Goal: Task Accomplishment & Management: Complete application form

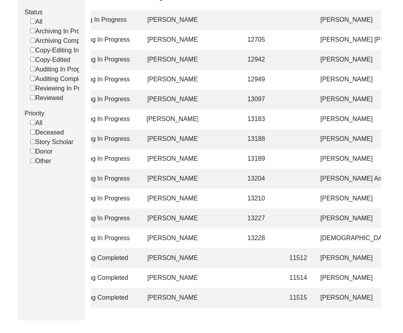
scroll to position [0, 145]
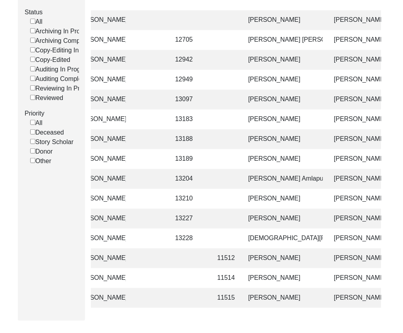
click at [298, 79] on td "[PERSON_NAME]" at bounding box center [282, 80] width 79 height 20
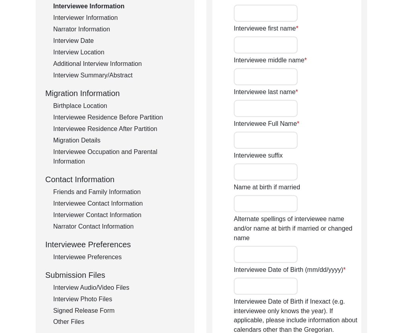
type input "Mr."
type input "[PERSON_NAME]"
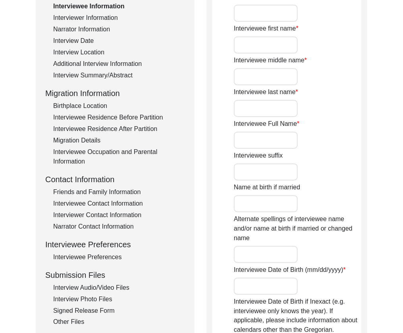
type input "[PERSON_NAME]"
type input "[DATE]"
type input "86"
type input "[DEMOGRAPHIC_DATA]"
type input "Punjabi"
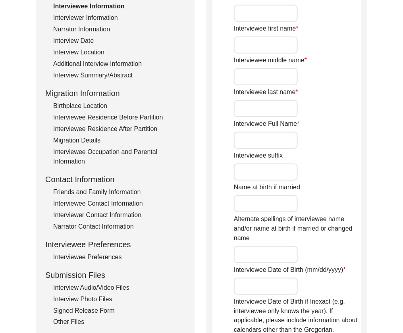
type input "Pakistani Punjabi"
type input "[DEMOGRAPHIC_DATA]"
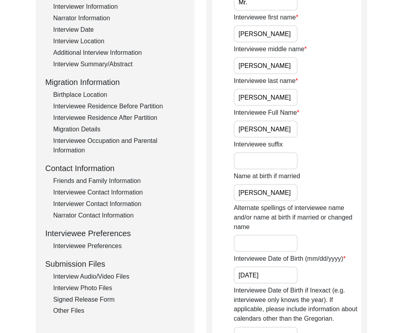
scroll to position [208, 0]
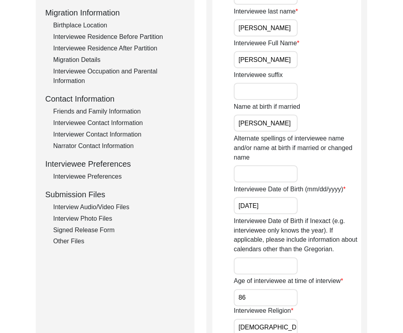
click at [89, 207] on div "Interview Audio/Video Files" at bounding box center [119, 208] width 132 height 10
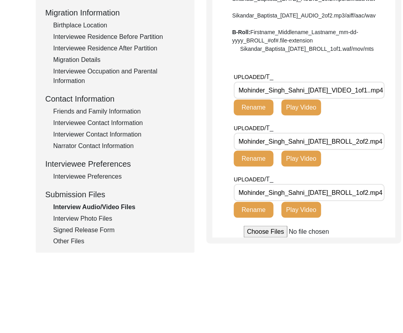
drag, startPoint x: 341, startPoint y: 117, endPoint x: 214, endPoint y: 114, distance: 127.1
click at [214, 114] on app-file-uploader "UPLOADED/ T_ Mohinder_Singh_Sahni_[DATE]_VIDEO_1of1..mp4 Rename Play Video UPLO…" at bounding box center [304, 155] width 183 height 166
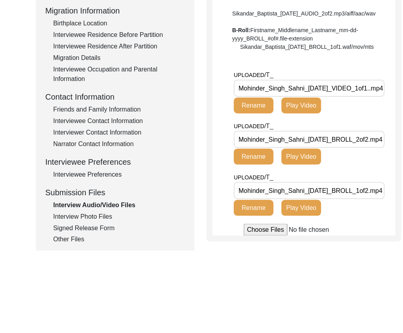
scroll to position [0, 12]
click at [345, 199] on input "Mohinder_Singh_Sahni_[DATE]_BROLL_1of2.mp4" at bounding box center [309, 190] width 151 height 17
click at [110, 215] on div "Interview Photo Files" at bounding box center [119, 217] width 132 height 10
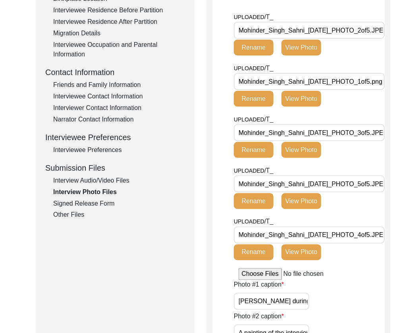
scroll to position [235, 0]
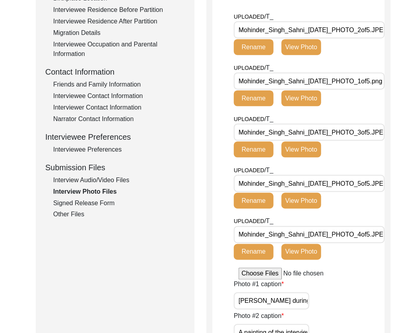
click at [354, 33] on input "Mohinder_Singh_Sahni_[DATE]_PHOTO_2of5.JPEG" at bounding box center [309, 29] width 151 height 17
click at [355, 82] on input "Mohinder_Singh_Sahni_[DATE]_PHOTO_1of5.png" at bounding box center [309, 81] width 151 height 17
click at [348, 135] on input "Mohinder_Singh_Sahni_[DATE]_PHOTO_3of5.JPEG" at bounding box center [309, 132] width 151 height 17
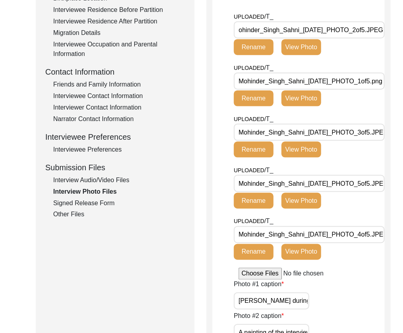
scroll to position [0, 17]
click at [354, 184] on input "Mohinder_Singh_Sahni_[DATE]_PHOTO_5of5.JPEG" at bounding box center [309, 183] width 151 height 17
click at [344, 236] on input "Mohinder_Singh_Sahni_[DATE]_PHOTO_4of5.JPEG" at bounding box center [309, 234] width 151 height 17
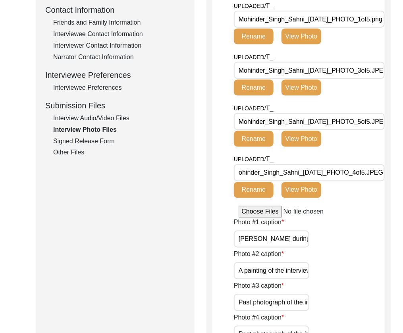
scroll to position [344, 0]
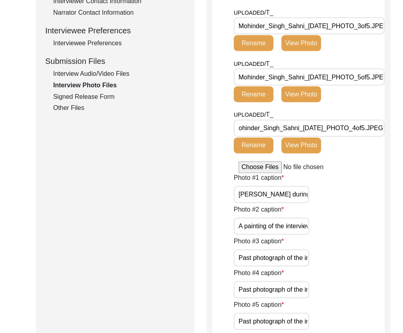
click at [299, 154] on button "View Photo" at bounding box center [302, 146] width 40 height 16
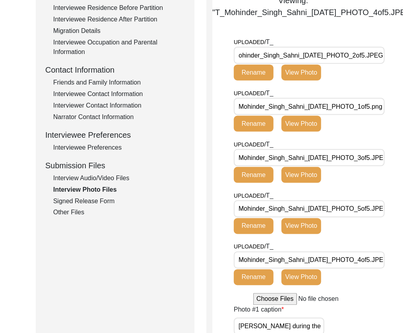
scroll to position [237, 0]
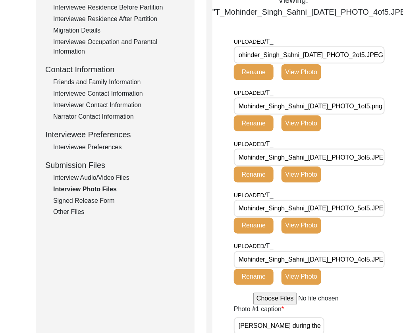
click at [303, 86] on div "UPLOADED/ T_ Mohinder_Singh_Sahni_[DATE]_PHOTO_2of5.JPEG Rename View Photo" at bounding box center [297, 61] width 127 height 49
click at [305, 80] on button "View Photo" at bounding box center [302, 72] width 40 height 16
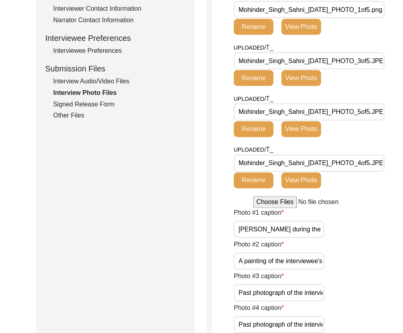
click at [308, 35] on button "View Photo" at bounding box center [302, 27] width 40 height 16
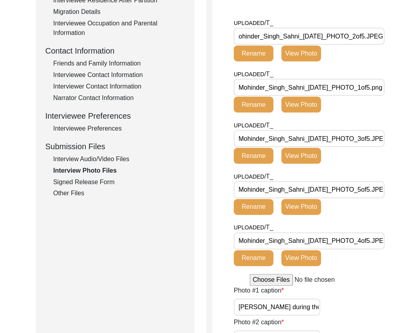
click at [311, 164] on button "View Photo" at bounding box center [302, 156] width 40 height 16
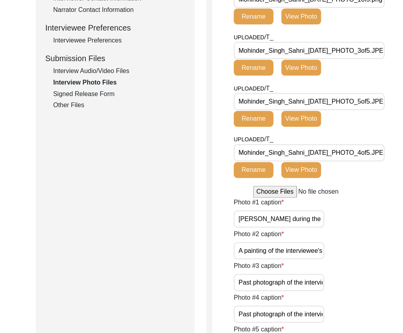
scroll to position [363, 0]
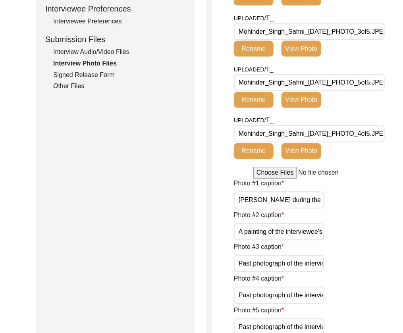
click at [307, 108] on button "View Photo" at bounding box center [302, 100] width 40 height 16
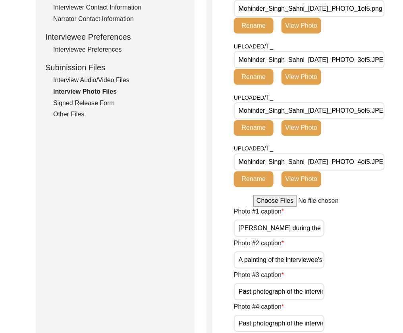
scroll to position [414, 0]
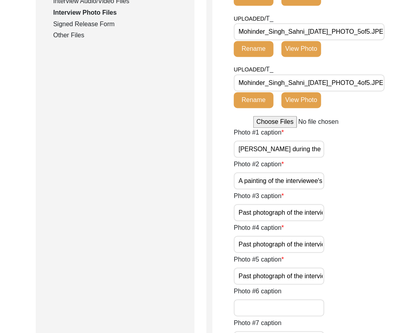
click at [298, 108] on button "View Photo" at bounding box center [302, 101] width 40 height 16
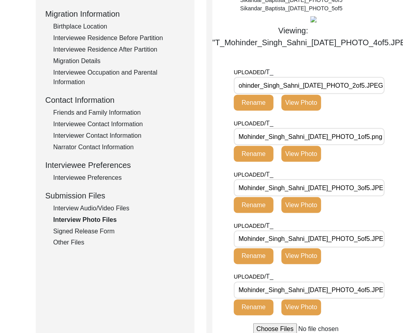
scroll to position [207, 0]
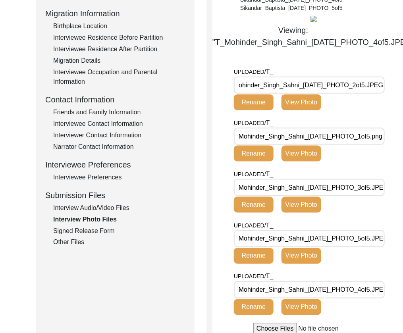
click at [102, 231] on div "Signed Release Form" at bounding box center [119, 231] width 132 height 10
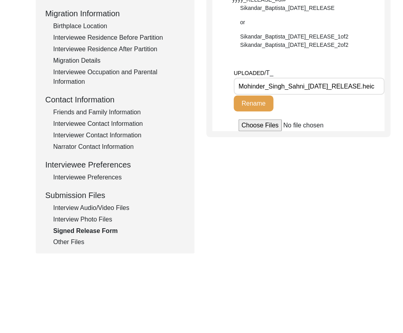
click at [315, 84] on input "Mohinder_Singh_Sahni_[DATE]_RELEASE.heic" at bounding box center [309, 86] width 151 height 17
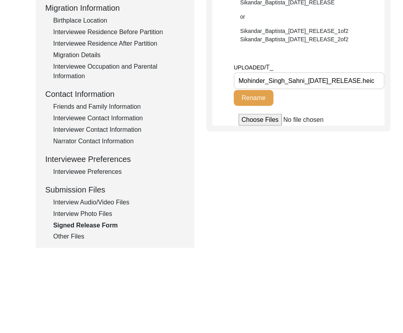
click at [71, 240] on div "Other Files" at bounding box center [119, 237] width 132 height 10
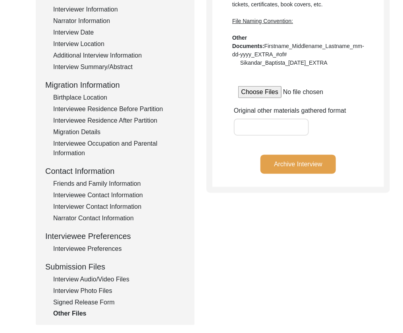
scroll to position [0, 0]
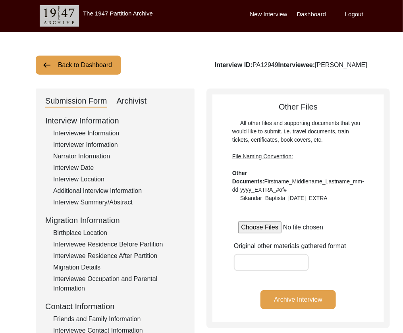
click at [149, 107] on div "Submission Form Archivist Interview Information Interviewee Information Intervi…" at bounding box center [115, 275] width 159 height 372
click at [135, 101] on div "Archivist" at bounding box center [132, 101] width 30 height 13
select select "507"
select select "Archiving In Progress"
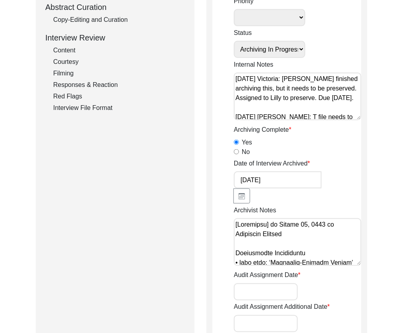
scroll to position [169, 0]
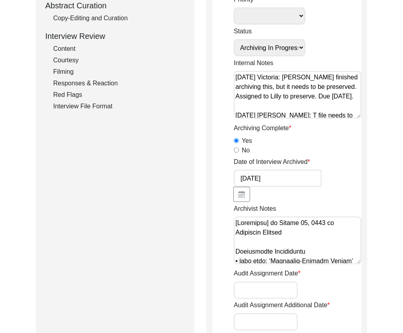
drag, startPoint x: 91, startPoint y: 14, endPoint x: 94, endPoint y: 23, distance: 9.1
click at [91, 14] on div "Copy-Editing and Curation" at bounding box center [119, 19] width 132 height 10
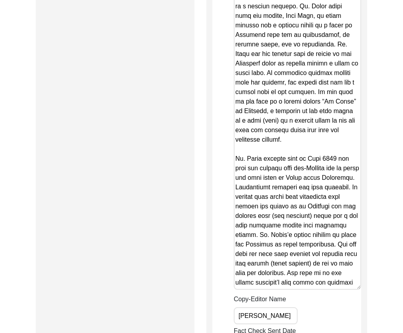
scroll to position [1411, 0]
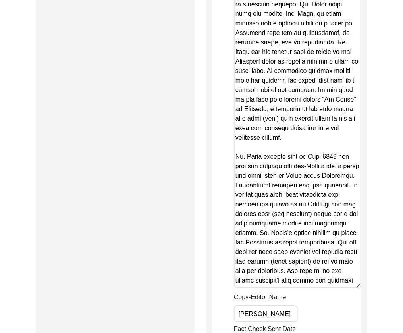
click at [297, 228] on textarea "Copy-Edited Summary" at bounding box center [298, 90] width 128 height 395
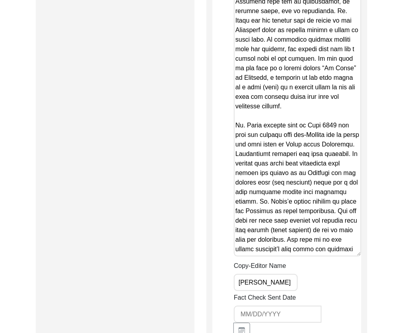
scroll to position [1442, 0]
click at [350, 216] on textarea "Copy-Edited Summary" at bounding box center [298, 58] width 128 height 395
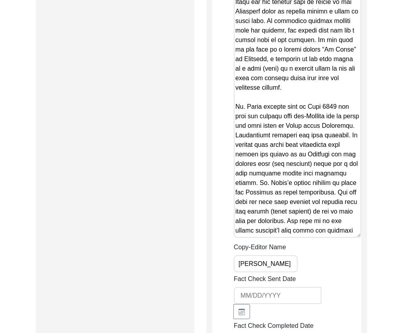
scroll to position [1461, 0]
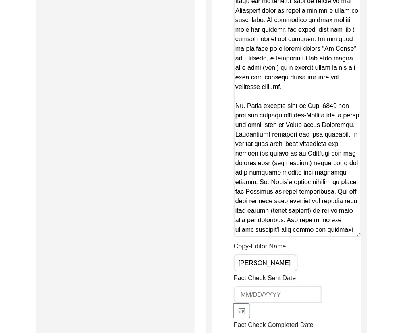
click at [340, 190] on textarea "Copy-Edited Summary" at bounding box center [298, 39] width 128 height 395
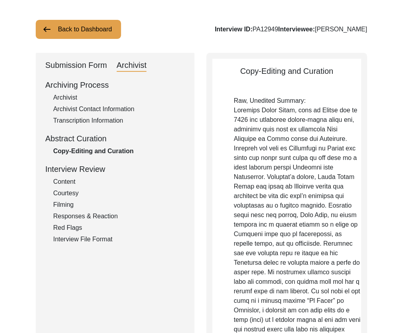
scroll to position [0, 0]
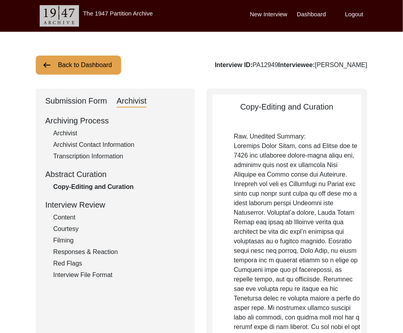
click at [77, 102] on div "Submission Form" at bounding box center [76, 101] width 62 height 13
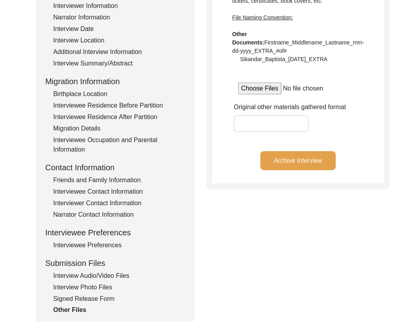
scroll to position [141, 0]
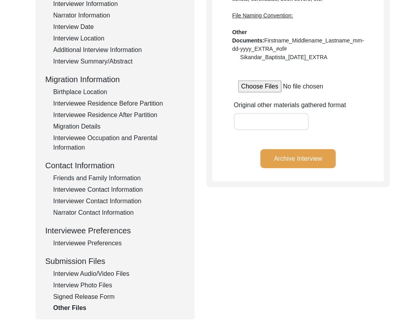
click at [97, 294] on div "Signed Release Form" at bounding box center [119, 297] width 132 height 10
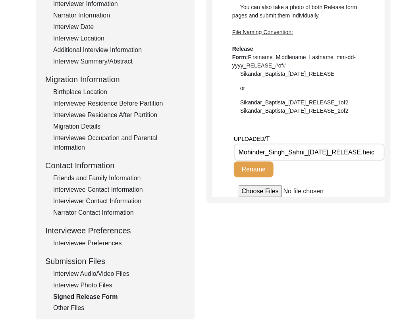
click at [85, 273] on div "Interview Audio/Video Files" at bounding box center [119, 274] width 132 height 10
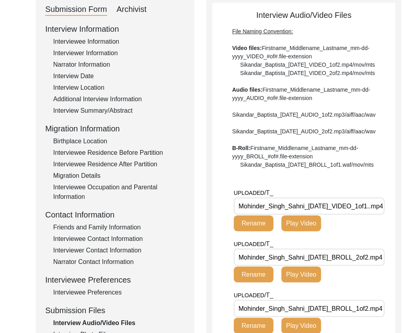
scroll to position [93, 0]
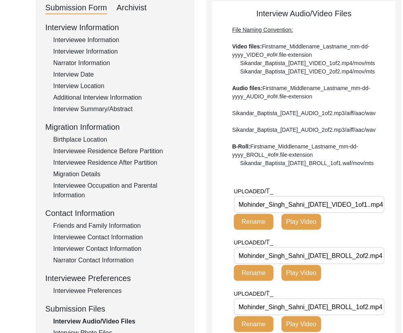
click at [333, 213] on input "Mohinder_Singh_Sahni_[DATE]_VIDEO_1of1..mp4" at bounding box center [309, 204] width 151 height 17
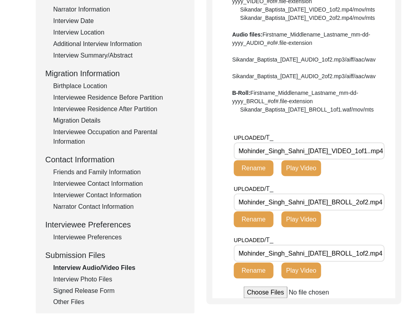
scroll to position [148, 0]
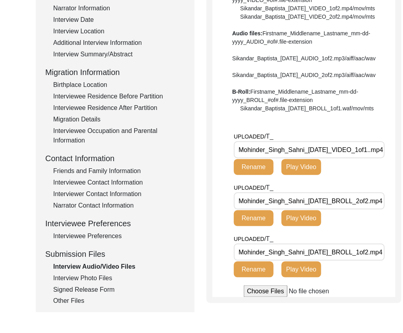
click at [357, 158] on input "Mohinder_Singh_Sahni_[DATE]_VIDEO_1of1..mp4" at bounding box center [309, 149] width 151 height 17
click at [369, 234] on div "UPLOADED/ T_ Mohinder_Singh_Sahni_[DATE]_BROLL_2of2.mp4 Rename Play Video" at bounding box center [315, 208] width 162 height 51
click at [365, 210] on input "Mohinder_Singh_Sahni_[DATE]_BROLL_2of2.mp4" at bounding box center [309, 201] width 151 height 17
click at [352, 261] on input "Mohinder_Singh_Sahni_[DATE]_BROLL_1of2.mp4" at bounding box center [309, 252] width 151 height 17
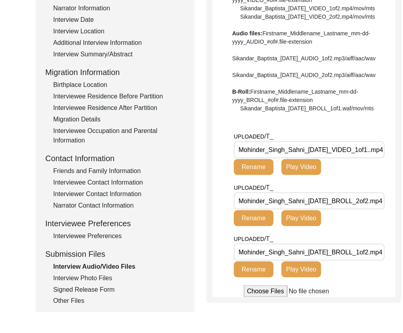
scroll to position [0, 12]
click at [95, 280] on div "Interview Photo Files" at bounding box center [119, 279] width 132 height 10
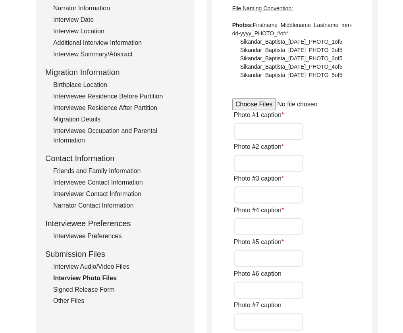
type input "[PERSON_NAME] during the interview"
type input "A painting of the interviewee's mother"
type input "Past photograph of the interviewee with family"
type input "Past photograph of the interviewee with his friend"
type input "Past photograph of the interviewee with friends"
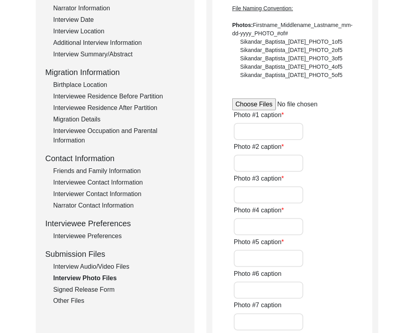
type input "0of5"
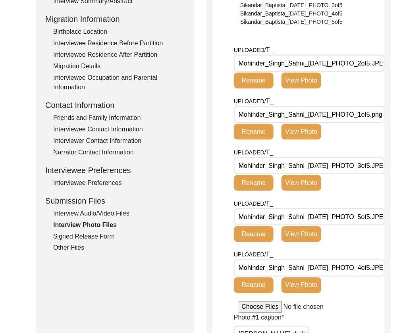
scroll to position [204, 0]
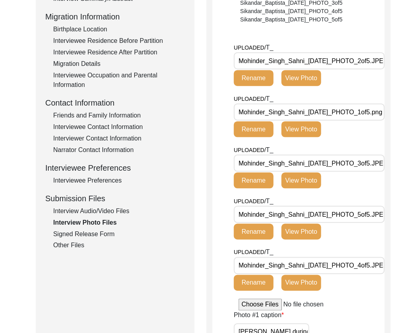
click at [355, 60] on input "Mohinder_Singh_Sahni_[DATE]_PHOTO_2of5.JPEG" at bounding box center [309, 60] width 151 height 17
click at [350, 115] on input "Mohinder_Singh_Sahni_[DATE]_PHOTO_1of5.png" at bounding box center [309, 112] width 151 height 17
click at [344, 161] on input "Mohinder_Singh_Sahni_[DATE]_PHOTO_3of5.JPEG" at bounding box center [309, 163] width 151 height 17
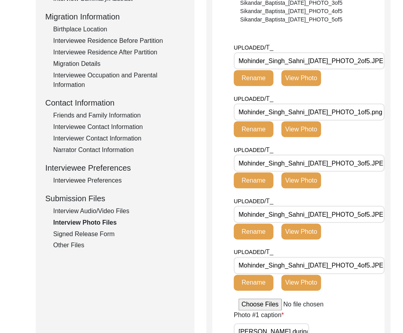
scroll to position [0, 17]
click at [346, 214] on input "Mohinder_Singh_Sahni_[DATE]_PHOTO_5of5.JPEG" at bounding box center [309, 214] width 151 height 17
click at [352, 273] on input "Mohinder_Singh_Sahni_[DATE]_PHOTO_4of5.JPEG" at bounding box center [309, 265] width 151 height 17
click at [101, 232] on div "Signed Release Form" at bounding box center [119, 235] width 132 height 10
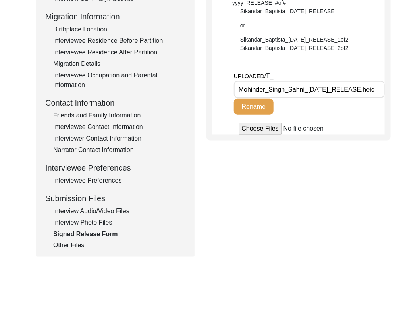
click at [323, 91] on input "Mohinder_Singh_Sahni_[DATE]_RELEASE.heic" at bounding box center [309, 89] width 151 height 17
click at [81, 243] on div "Other Files" at bounding box center [119, 246] width 132 height 10
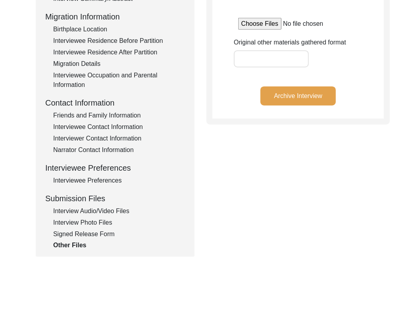
click at [271, 104] on button "Archive Interview" at bounding box center [298, 96] width 75 height 19
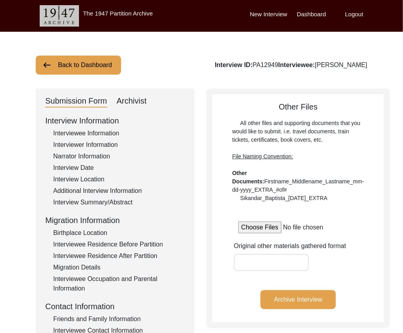
click at [96, 69] on button "Back to Dashboard" at bounding box center [78, 65] width 85 height 19
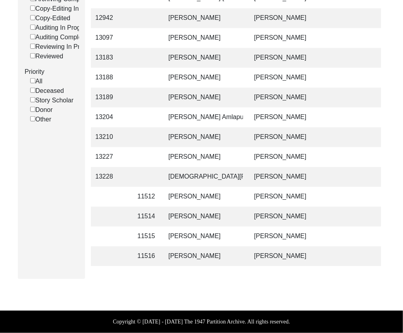
scroll to position [0, 247]
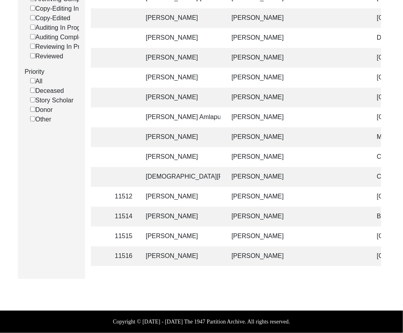
click at [280, 257] on td "[PERSON_NAME]" at bounding box center [296, 257] width 139 height 20
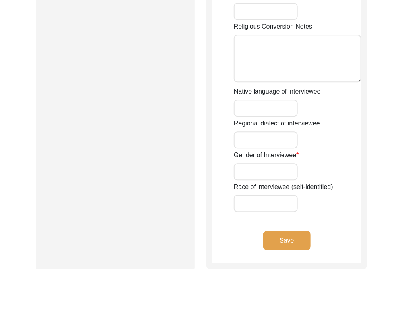
type input "Mr."
type input "[PERSON_NAME]"
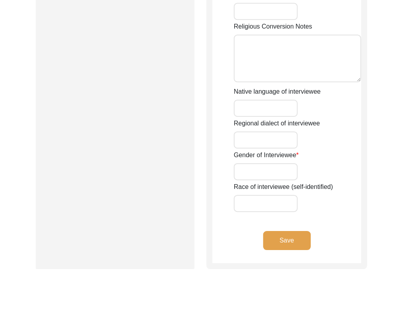
type input "[PERSON_NAME]"
type input "[DATE]"
type input "86"
type input "[DEMOGRAPHIC_DATA]"
type input "Punjabi"
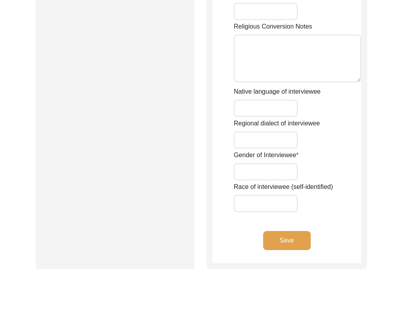
type input "Pakistani Punjabi"
type input "[DEMOGRAPHIC_DATA]"
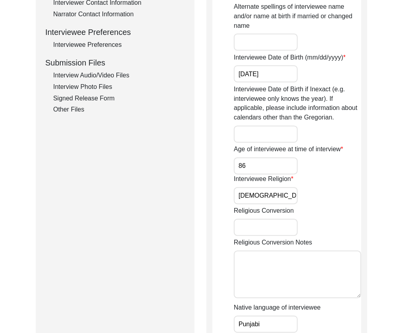
scroll to position [337, 0]
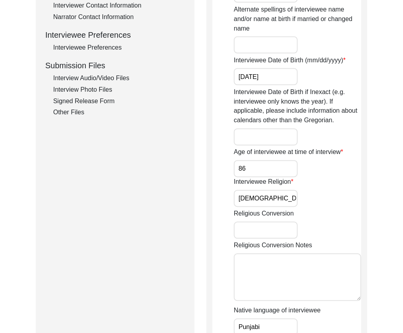
click at [88, 90] on div "Interview Photo Files" at bounding box center [119, 90] width 132 height 10
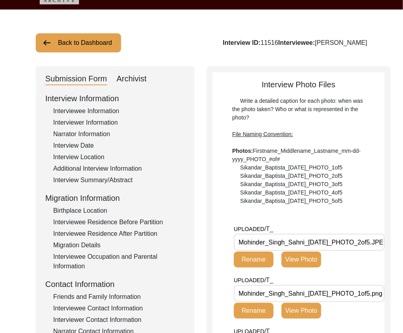
scroll to position [0, 0]
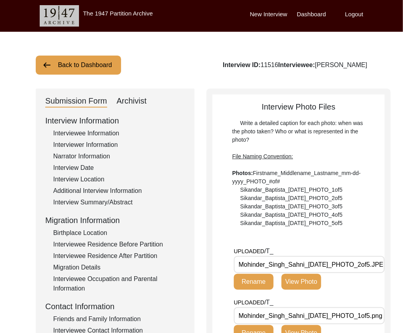
click at [137, 105] on div "Archivist" at bounding box center [132, 101] width 30 height 13
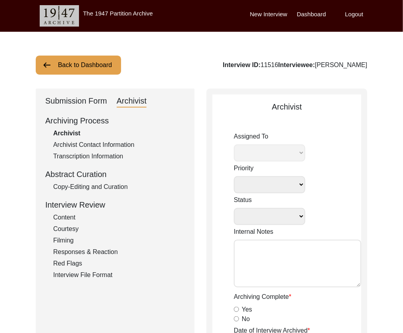
select select
select select "Archiving Completed"
type textarea "[DATE] Victoria: [PERSON_NAME] finished archiving this, but it needs to be pres…"
radio input "true"
type input "[DATE]"
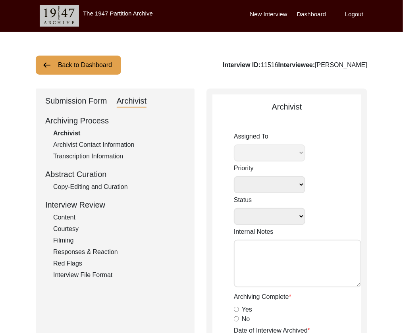
type textarea "[Loremipsu] do Sitame 79, 1034 co Adipiscin Elitsed Doeiusmodte Incididuntu • l…"
radio input "true"
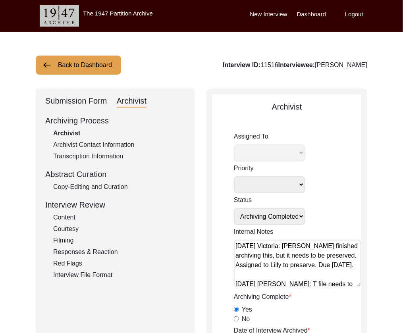
select select "507"
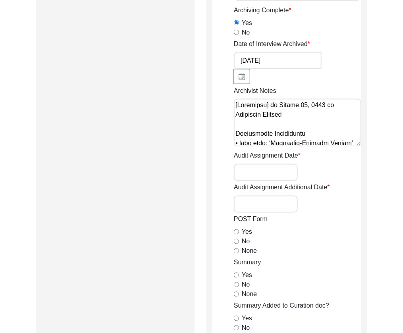
scroll to position [359, 0]
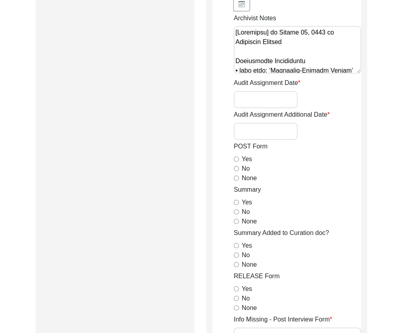
click at [235, 178] on input "None" at bounding box center [236, 178] width 5 height 5
radio input "true"
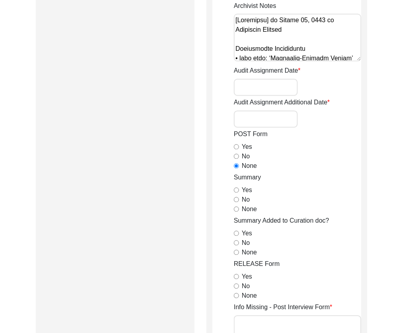
click at [237, 188] on input "Yes" at bounding box center [236, 190] width 5 height 5
radio input "true"
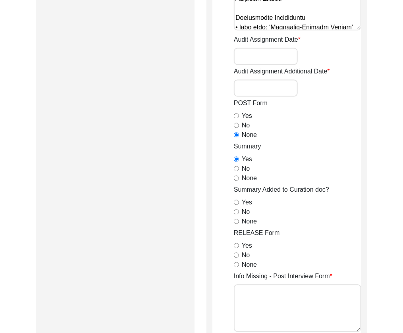
scroll to position [426, 0]
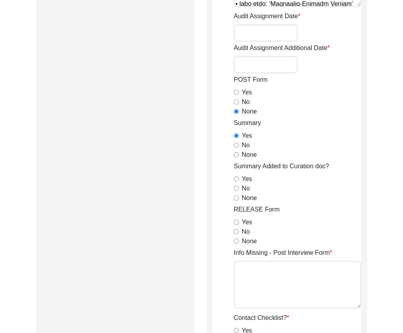
click at [239, 198] on div "None" at bounding box center [298, 199] width 128 height 10
click at [235, 198] on input "None" at bounding box center [236, 198] width 5 height 5
radio input "true"
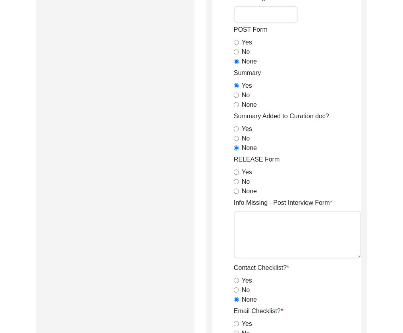
scroll to position [494, 0]
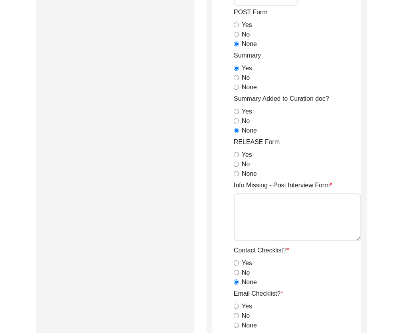
click at [237, 153] on input "Yes" at bounding box center [236, 154] width 5 height 5
radio input "true"
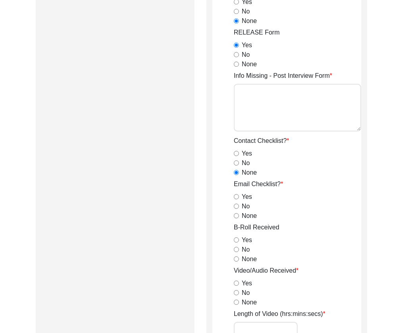
scroll to position [605, 0]
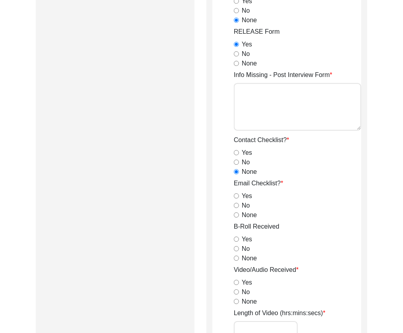
click at [237, 213] on input "None" at bounding box center [236, 215] width 5 height 5
radio input "true"
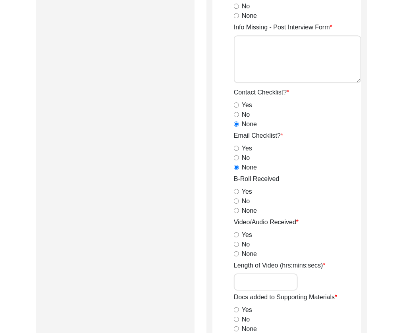
scroll to position [653, 0]
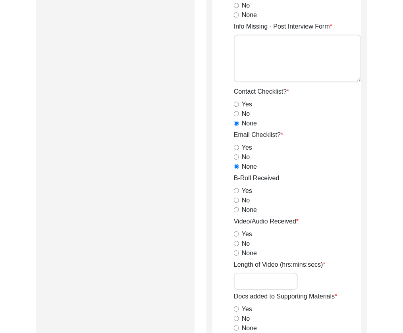
click at [236, 190] on input "Yes" at bounding box center [236, 190] width 5 height 5
radio input "true"
click at [237, 232] on input "Yes" at bounding box center [236, 234] width 5 height 5
radio input "true"
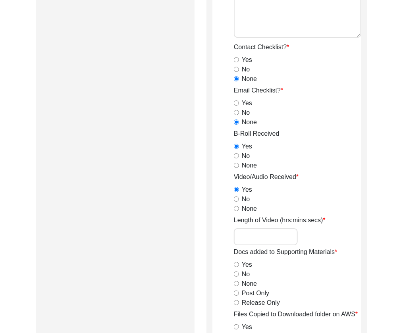
scroll to position [699, 0]
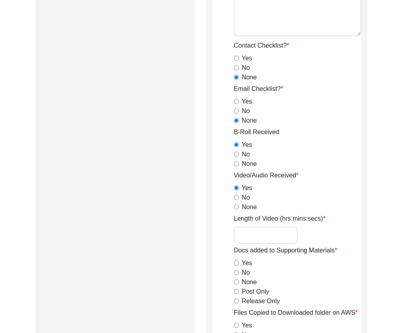
click at [242, 231] on input "Length of Video (hrs:mins:secs)" at bounding box center [266, 235] width 64 height 17
paste input "1:49:39"
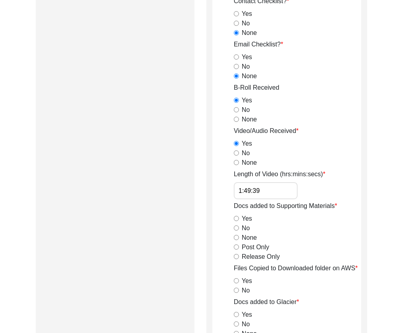
scroll to position [751, 0]
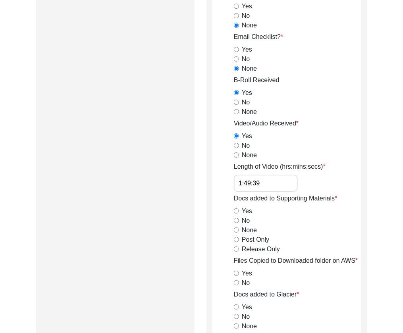
type input "1:49:39"
click at [236, 248] on input "Release Only" at bounding box center [236, 249] width 5 height 5
radio input "true"
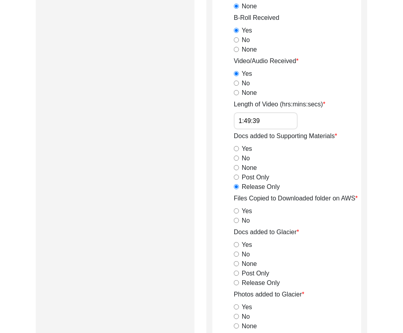
click at [235, 210] on input "Yes" at bounding box center [236, 211] width 5 height 5
radio input "true"
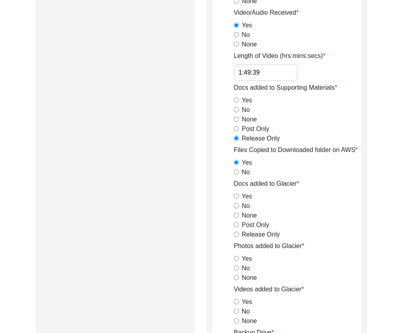
scroll to position [863, 0]
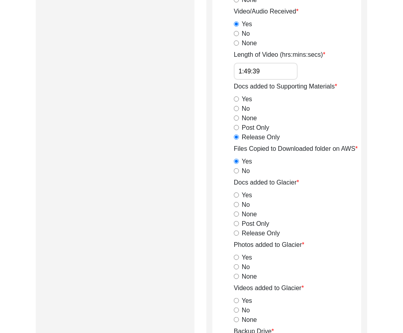
click at [237, 234] on input "Release Only" at bounding box center [236, 233] width 5 height 5
radio input "true"
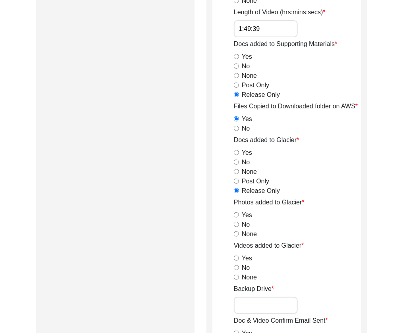
click at [237, 214] on input "Yes" at bounding box center [236, 215] width 5 height 5
radio input "true"
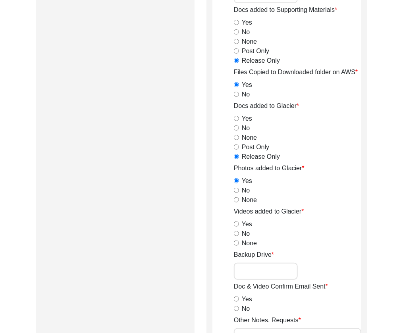
click at [236, 222] on input "Yes" at bounding box center [236, 224] width 5 height 5
radio input "true"
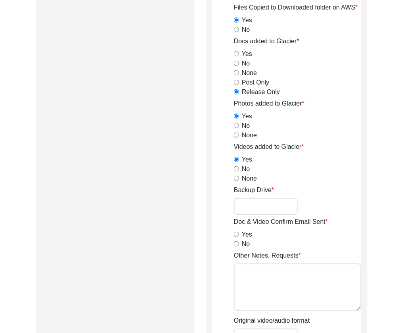
click at [237, 242] on input "No" at bounding box center [236, 244] width 5 height 5
radio input "true"
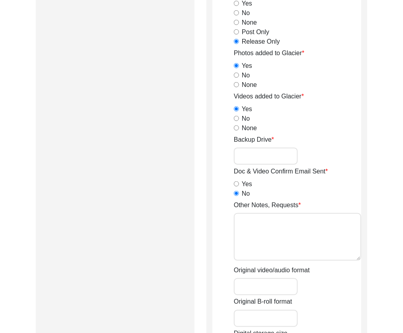
scroll to position [1055, 0]
click at [265, 236] on textarea "Other Notes, Requests" at bounding box center [298, 237] width 128 height 48
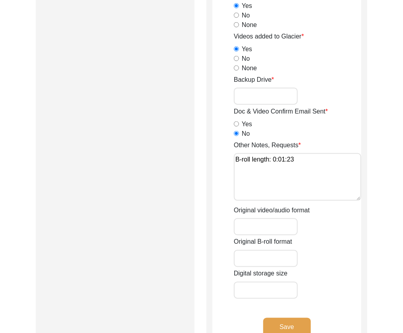
scroll to position [1116, 0]
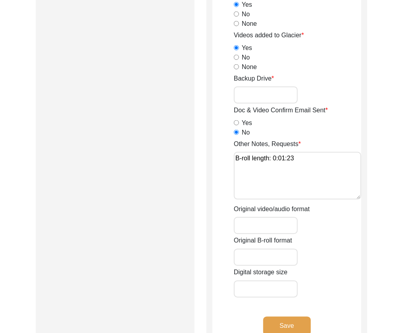
type textarea "B-roll length: 0:01:23"
type input "mp4"
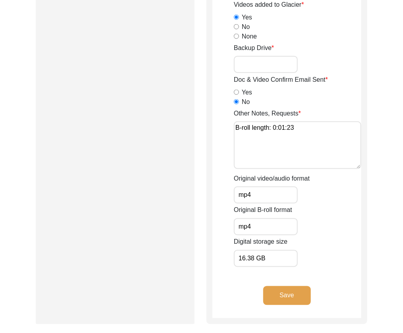
scroll to position [1251, 0]
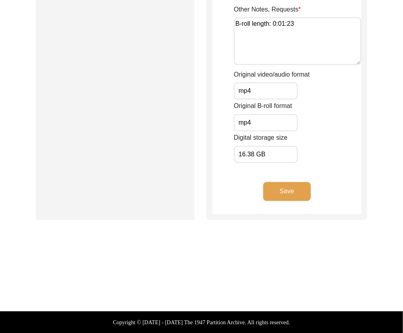
type input "16.38 GB"
click at [296, 192] on button "Save" at bounding box center [287, 191] width 48 height 19
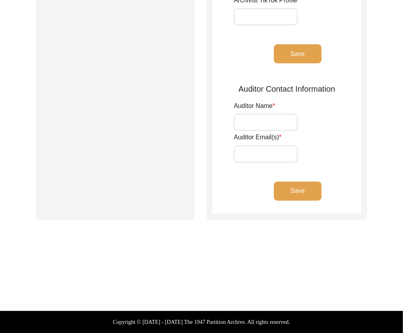
type input "[PERSON_NAME], [PERSON_NAME]"
type input "[EMAIL_ADDRESS][DOMAIN_NAME], [EMAIL_ADDRESS][DOMAIN_NAME]"
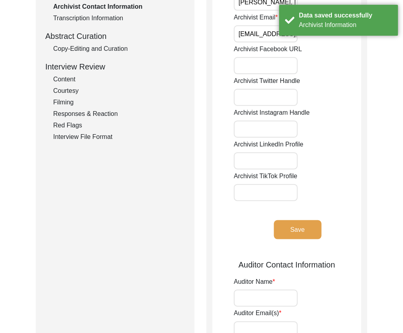
scroll to position [0, 0]
